Goal: Task Accomplishment & Management: Manage account settings

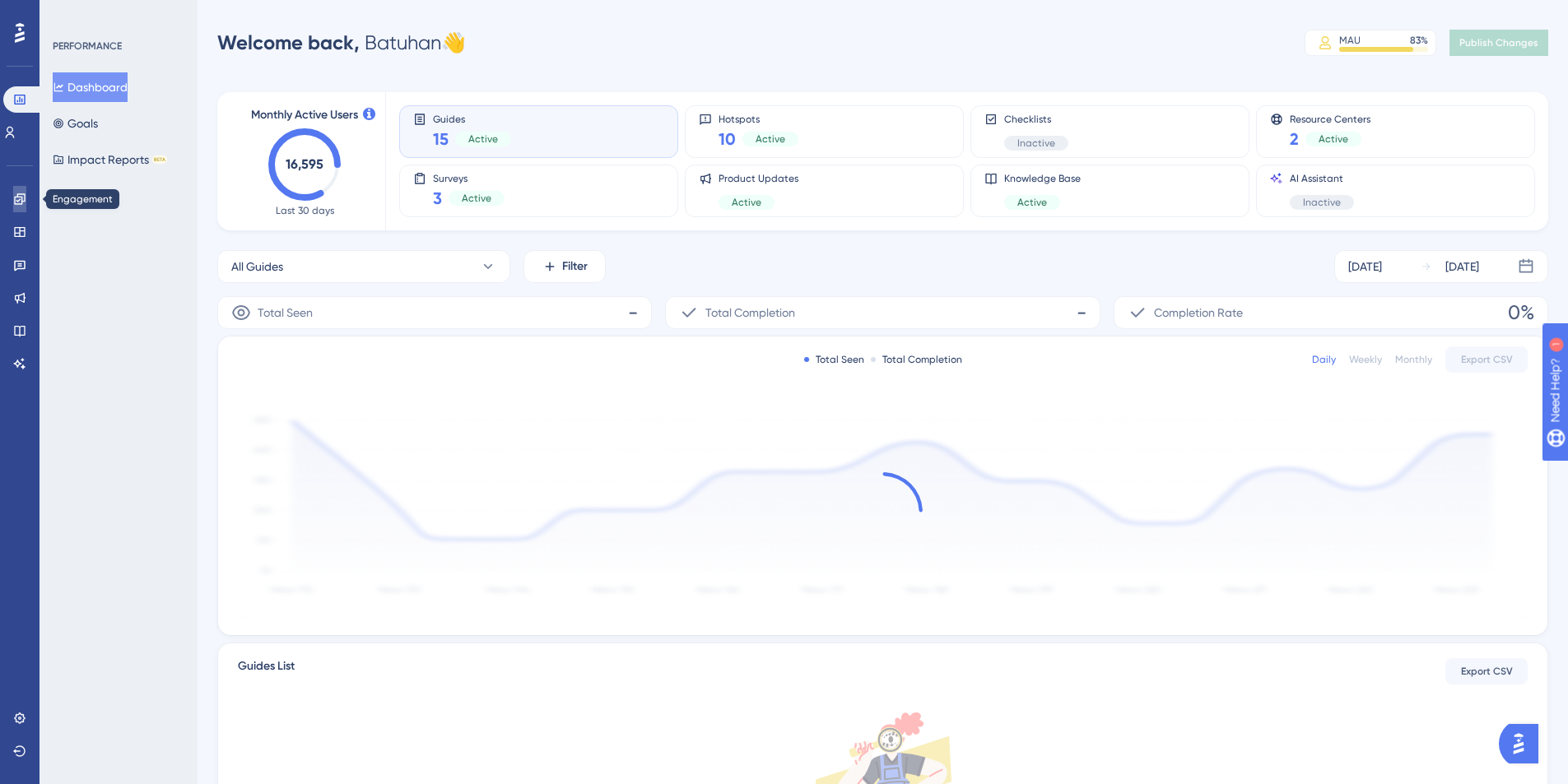
click at [26, 203] on icon at bounding box center [19, 199] width 13 height 13
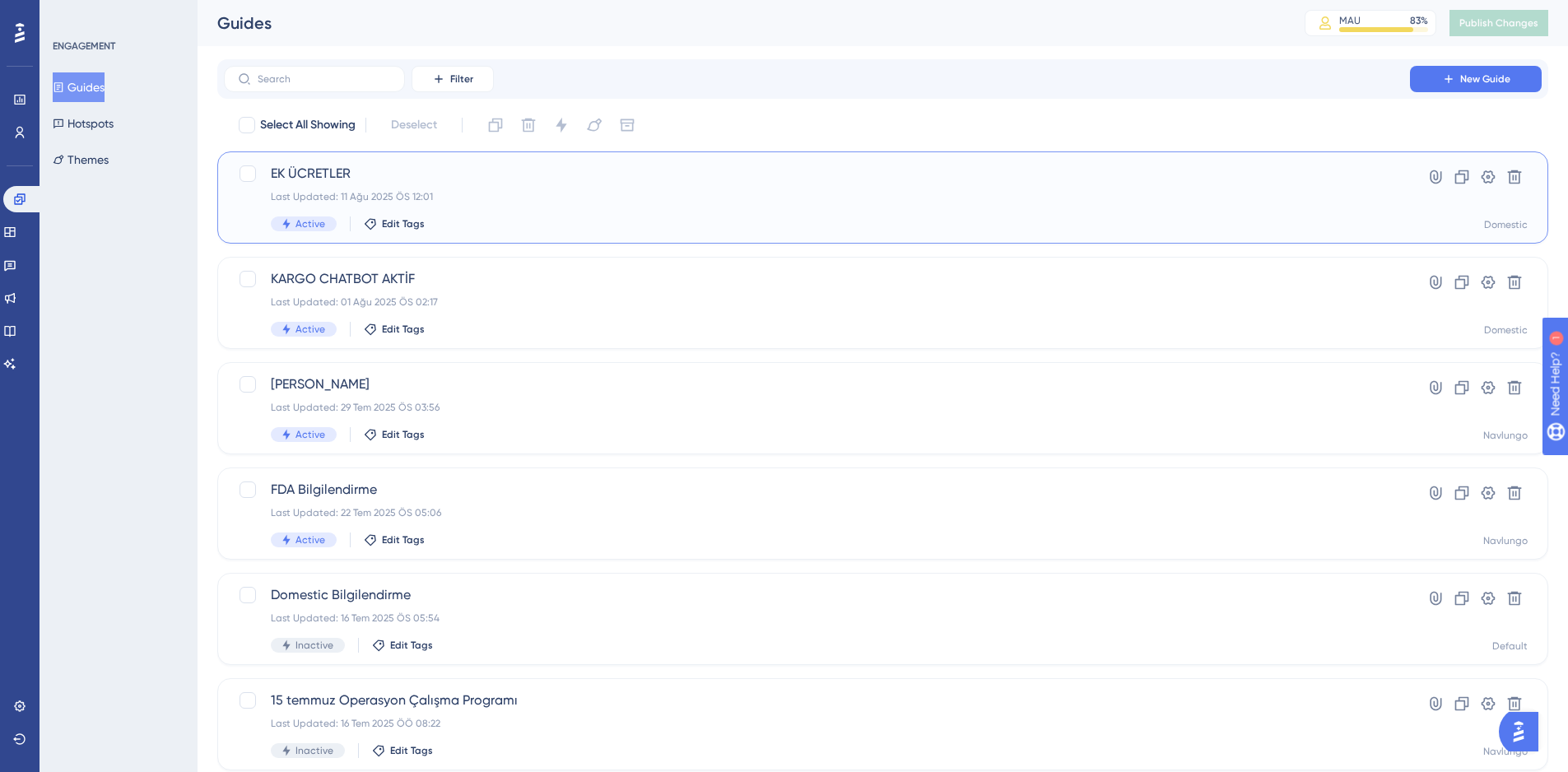
click at [616, 222] on div "Active Edit Tags" at bounding box center [817, 224] width 1093 height 15
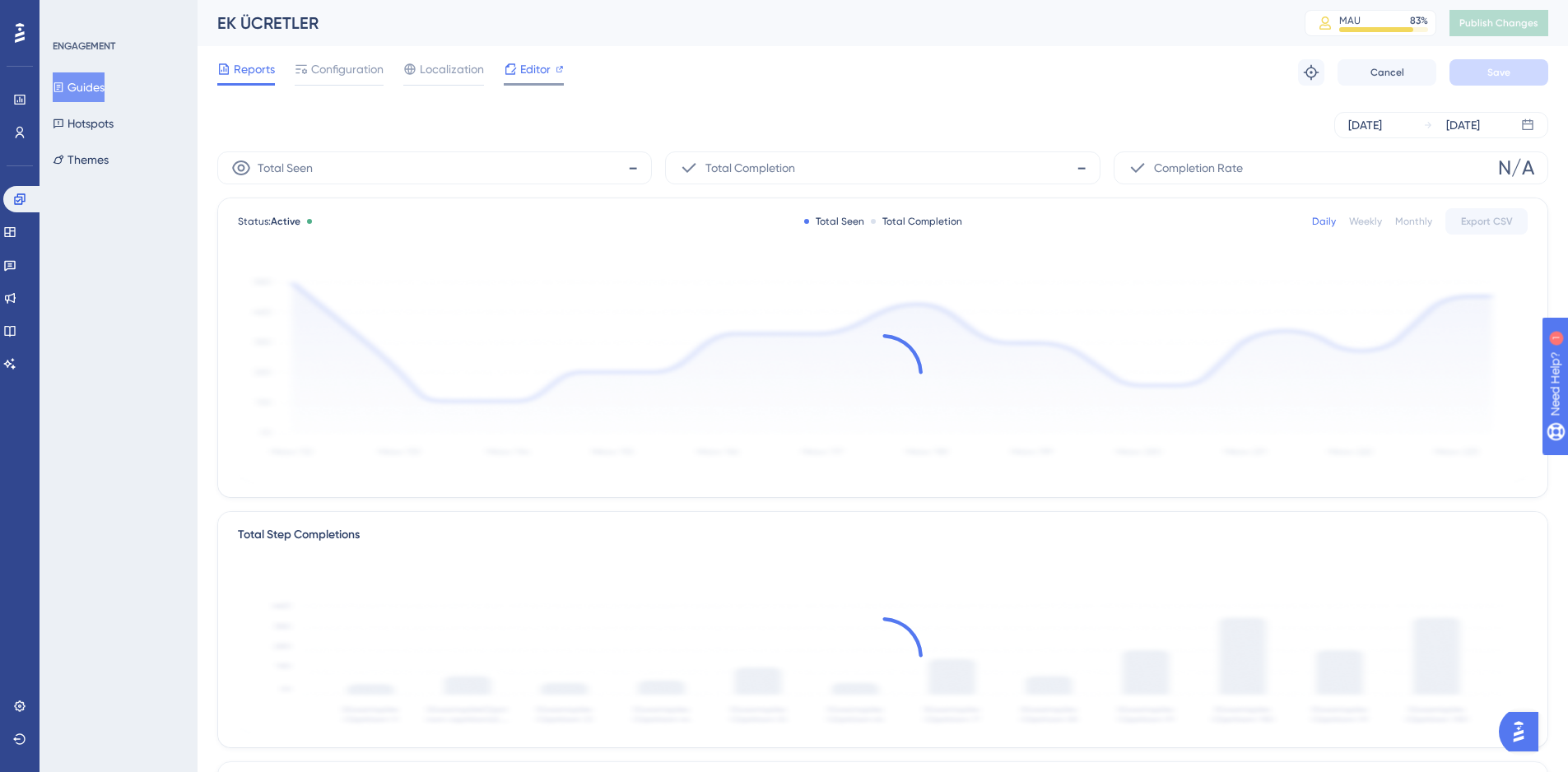
click at [526, 68] on span "Editor" at bounding box center [535, 68] width 31 height 20
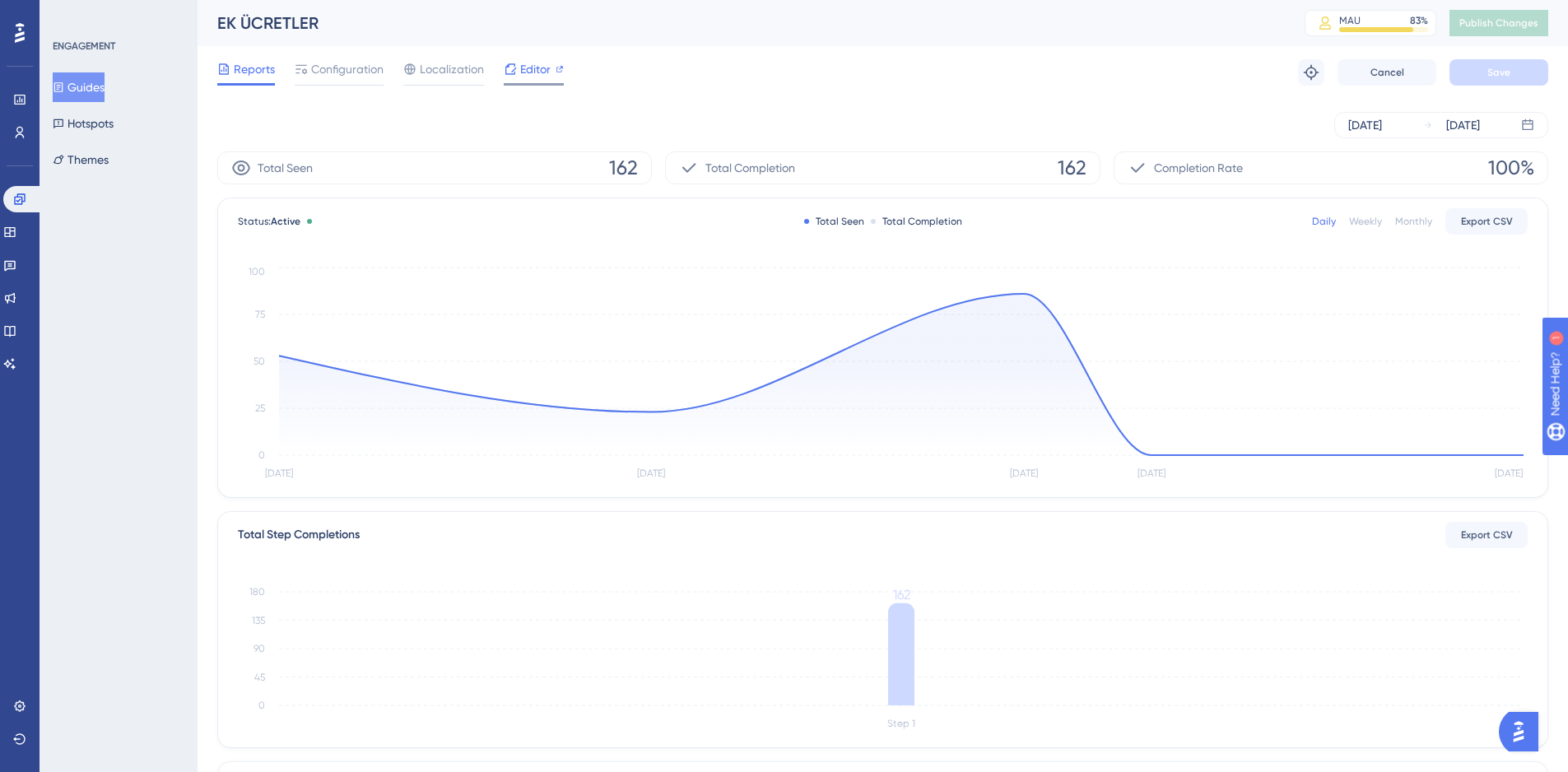
click at [546, 67] on span "Editor" at bounding box center [535, 68] width 31 height 20
click at [320, 66] on span "Configuration" at bounding box center [347, 68] width 73 height 20
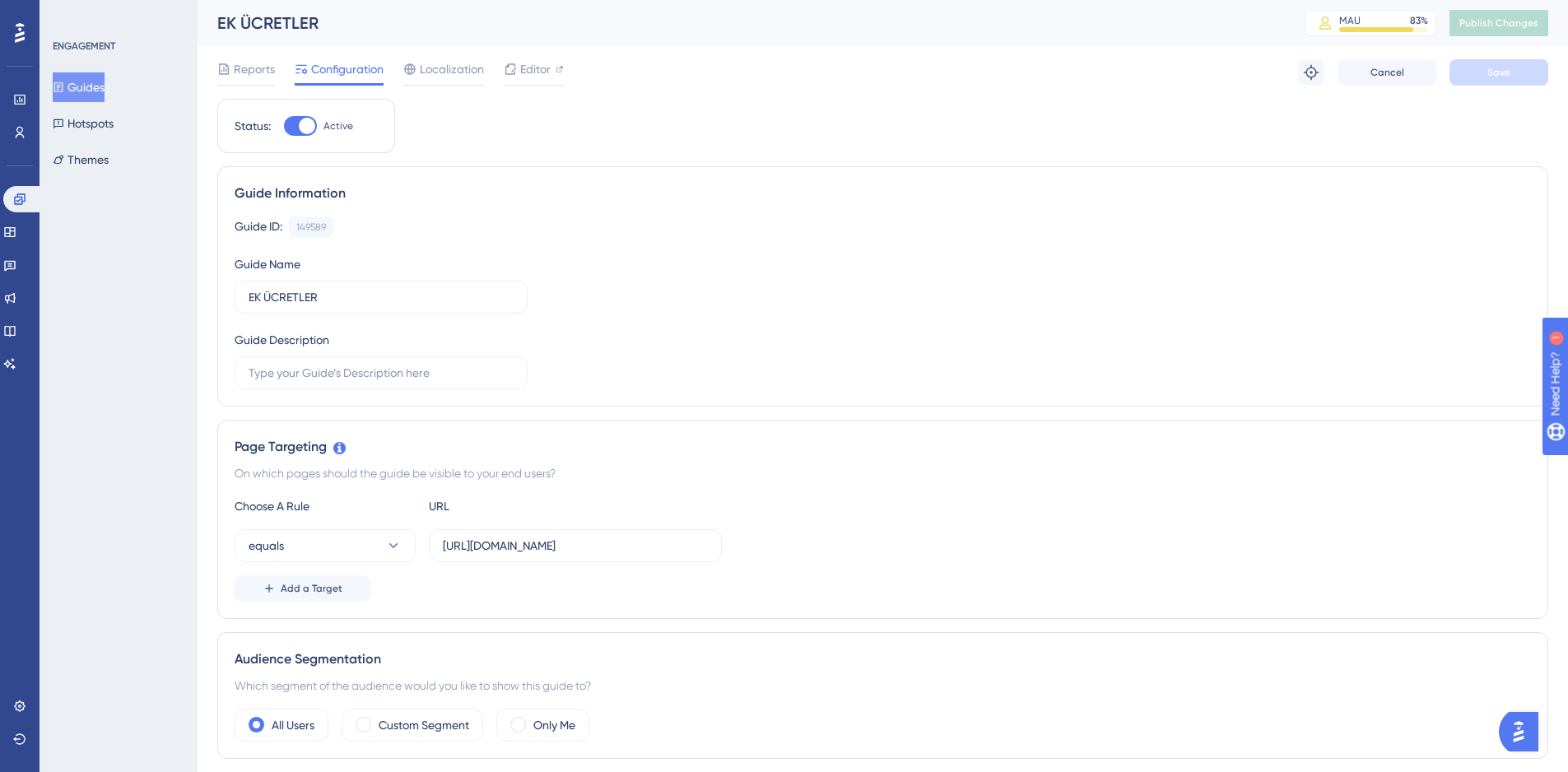
click at [306, 126] on div at bounding box center [306, 126] width 16 height 16
click at [284, 126] on input "Active" at bounding box center [283, 126] width 1 height 1
checkbox input "false"
click at [1484, 67] on button "Save" at bounding box center [1499, 72] width 99 height 26
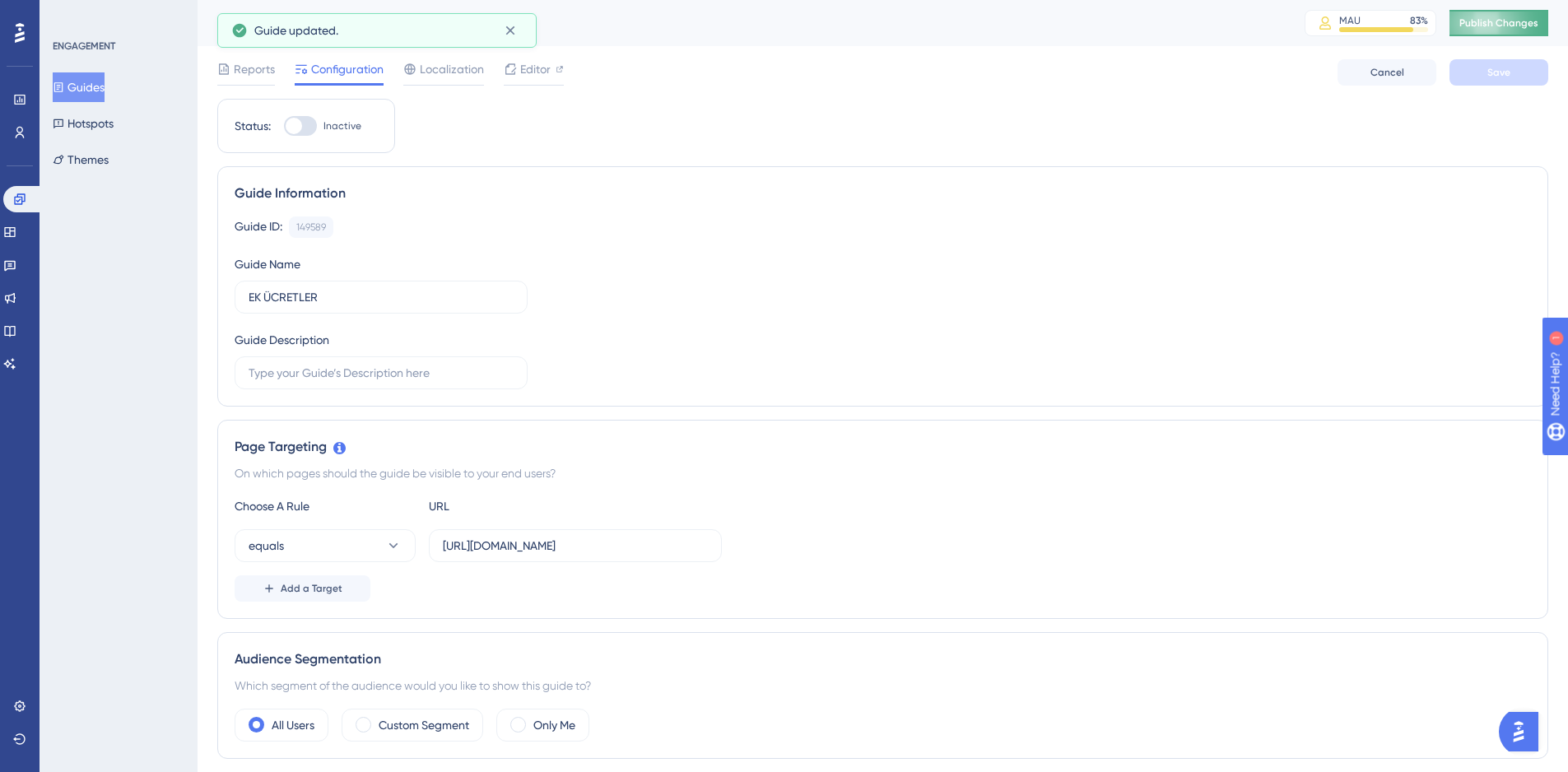
click at [1507, 27] on span "Publish Changes" at bounding box center [1499, 22] width 79 height 13
